Goal: Information Seeking & Learning: Learn about a topic

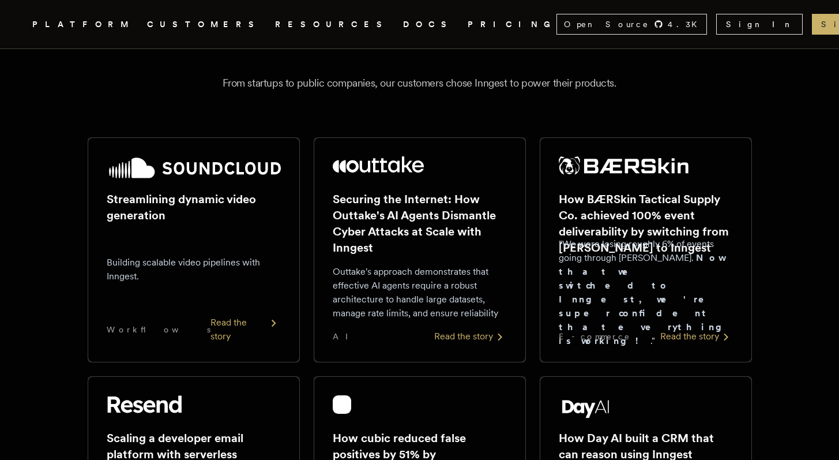
scroll to position [114, 0]
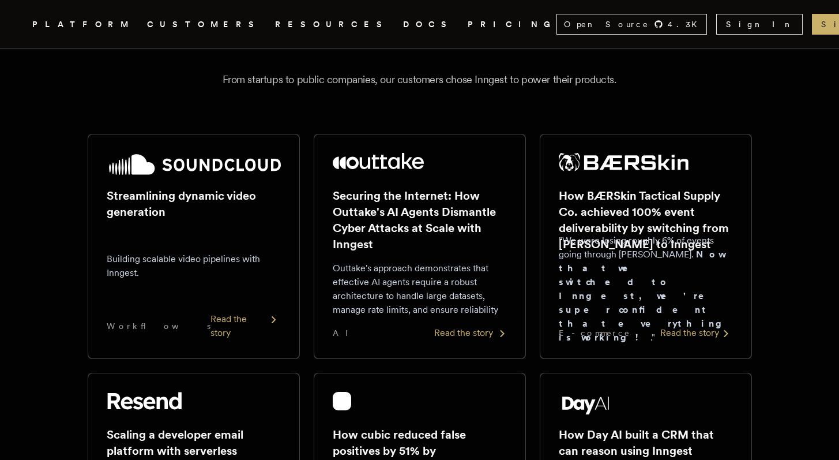
click at [458, 340] on div "Securing the Internet: How Outtake's AI Agents Dismantle Cyber Attacks at Scale…" at bounding box center [419, 246] width 211 height 224
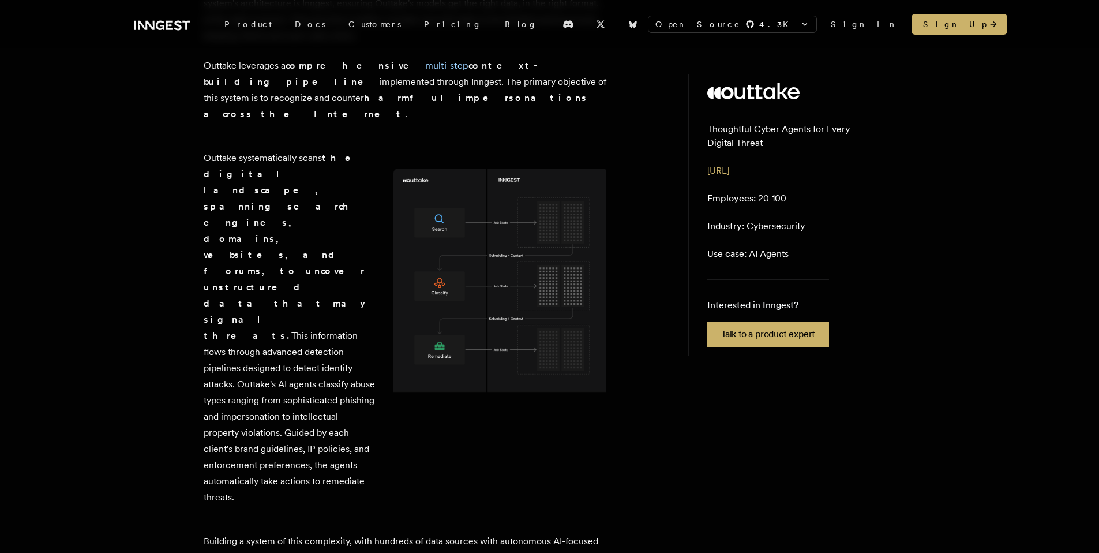
scroll to position [699, 0]
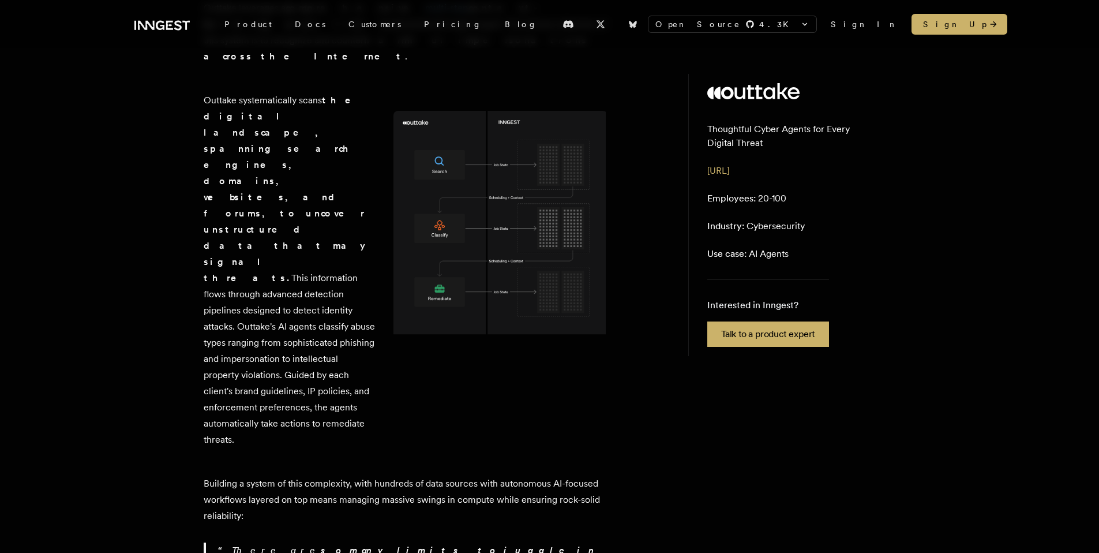
click at [483, 277] on img at bounding box center [500, 227] width 214 height 232
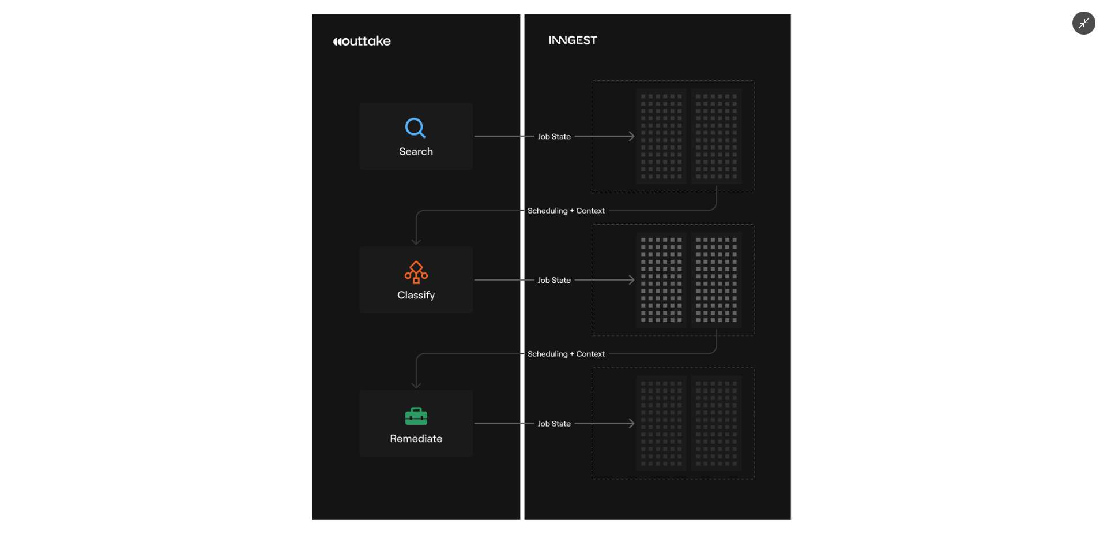
click at [217, 287] on div at bounding box center [553, 276] width 1107 height 553
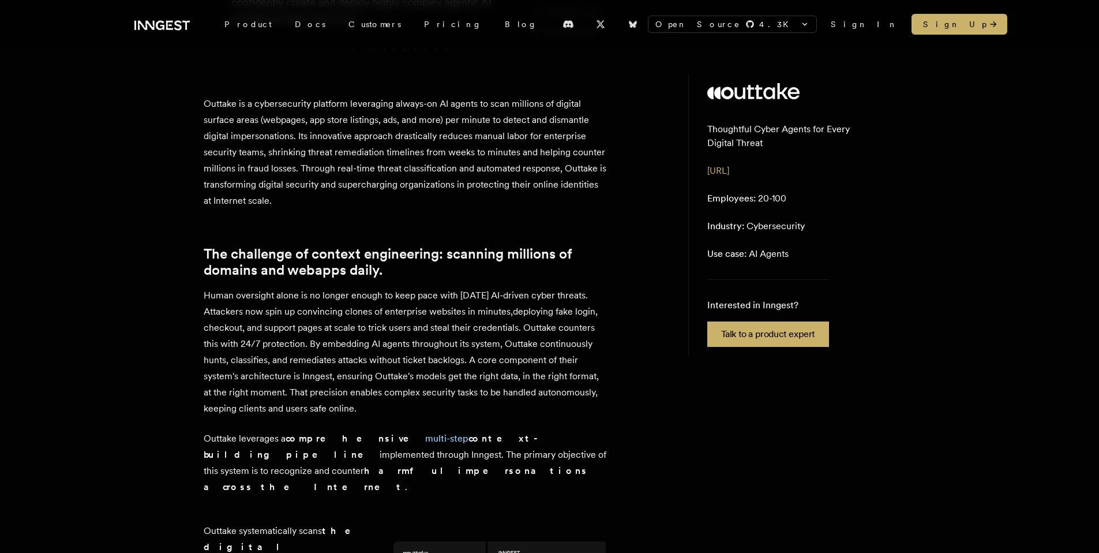
scroll to position [0, 0]
